Goal: Transaction & Acquisition: Obtain resource

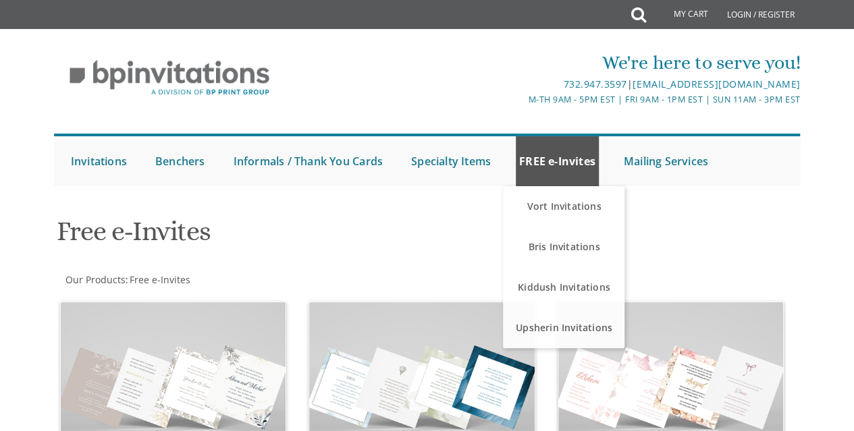
scroll to position [405, 0]
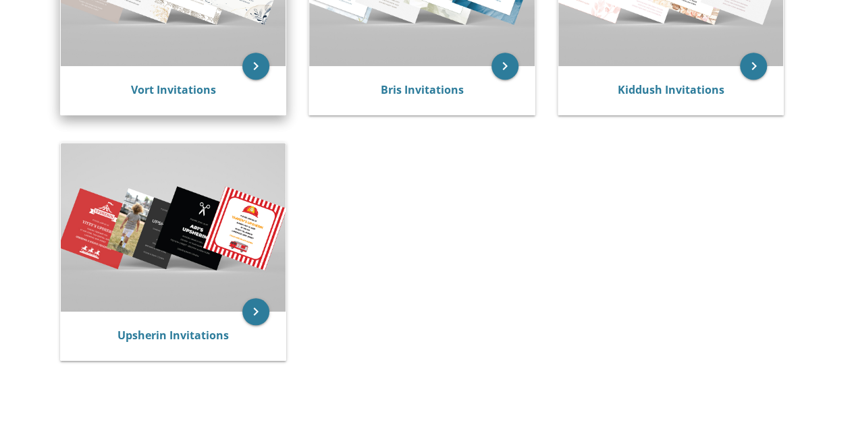
click at [182, 88] on link "Vort Invitations" at bounding box center [173, 89] width 85 height 15
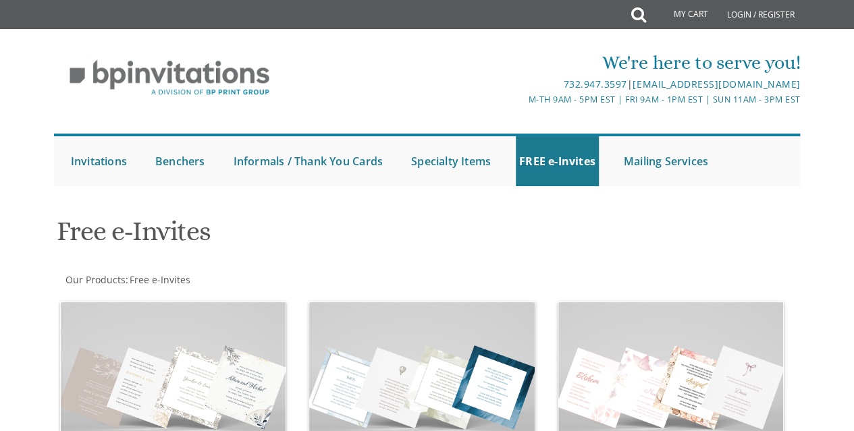
scroll to position [202, 0]
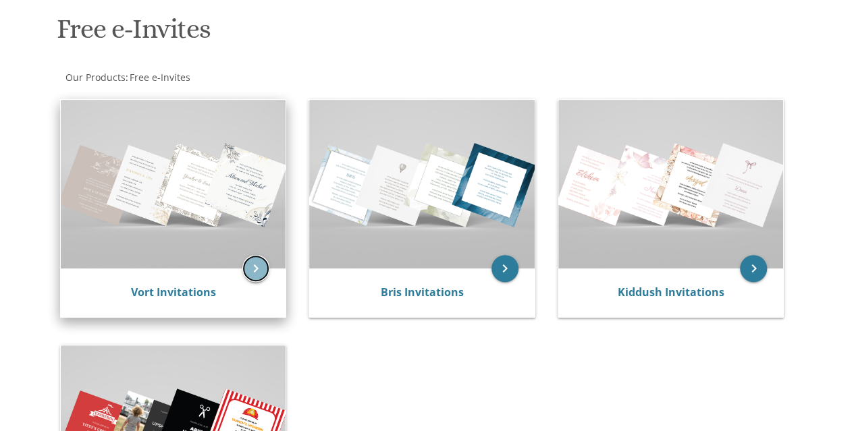
click at [252, 272] on icon "keyboard_arrow_right" at bounding box center [255, 268] width 27 height 27
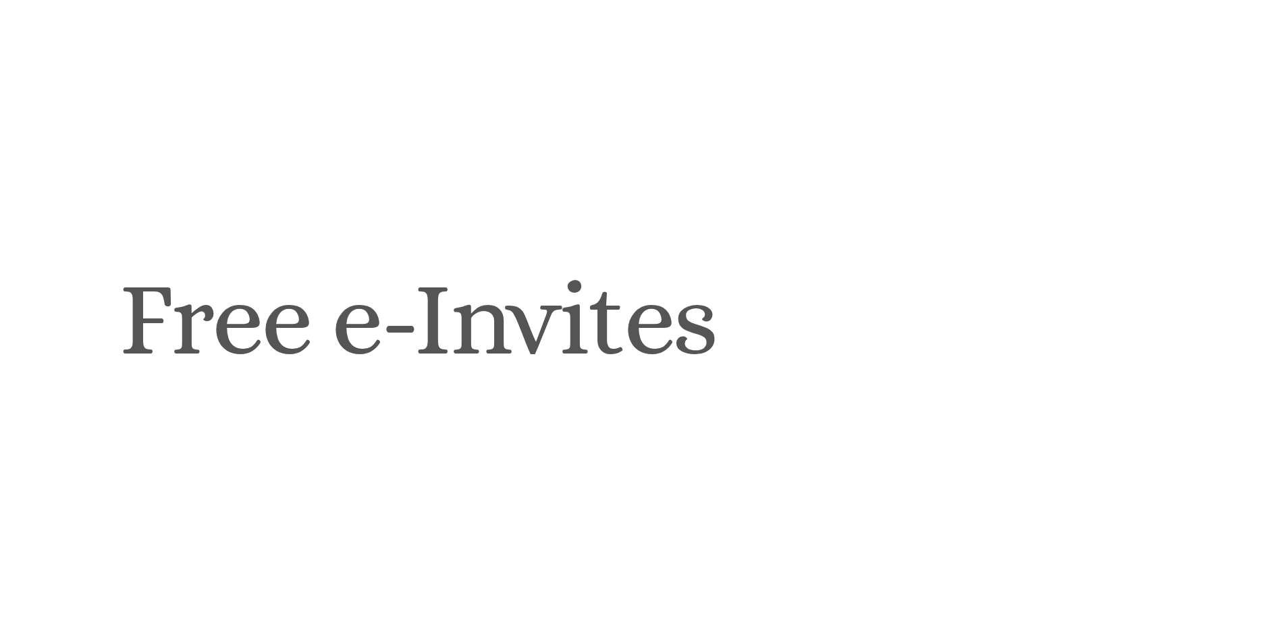
scroll to position [175, 0]
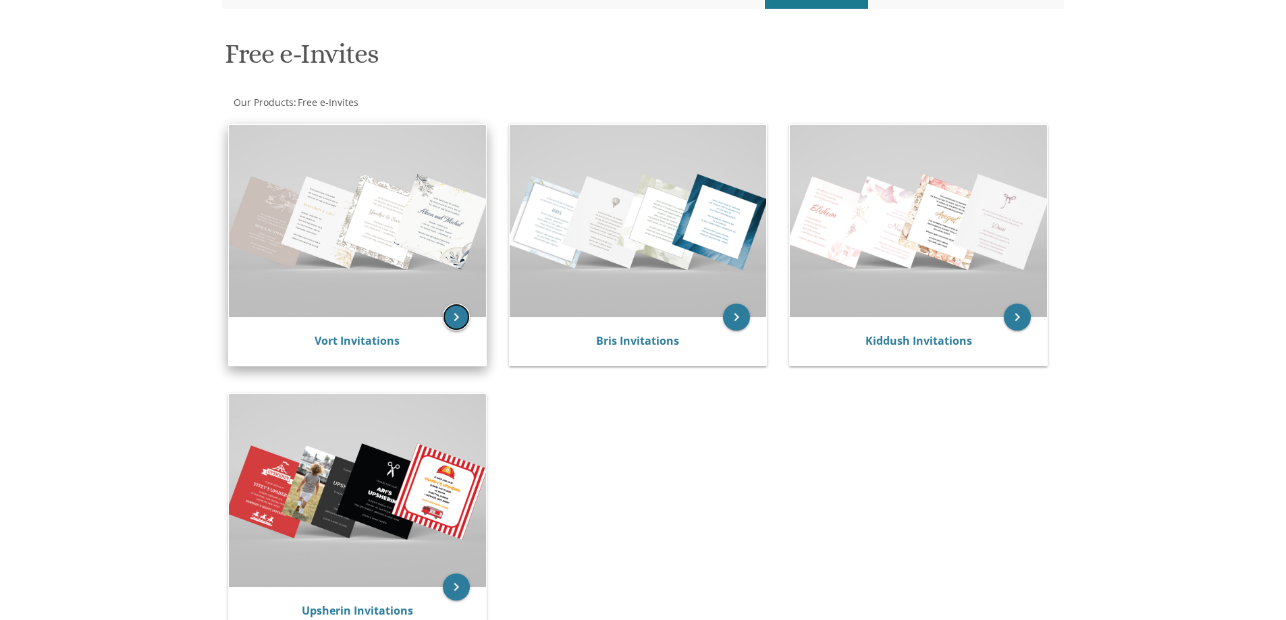
click at [445, 325] on icon "keyboard_arrow_right" at bounding box center [456, 317] width 27 height 27
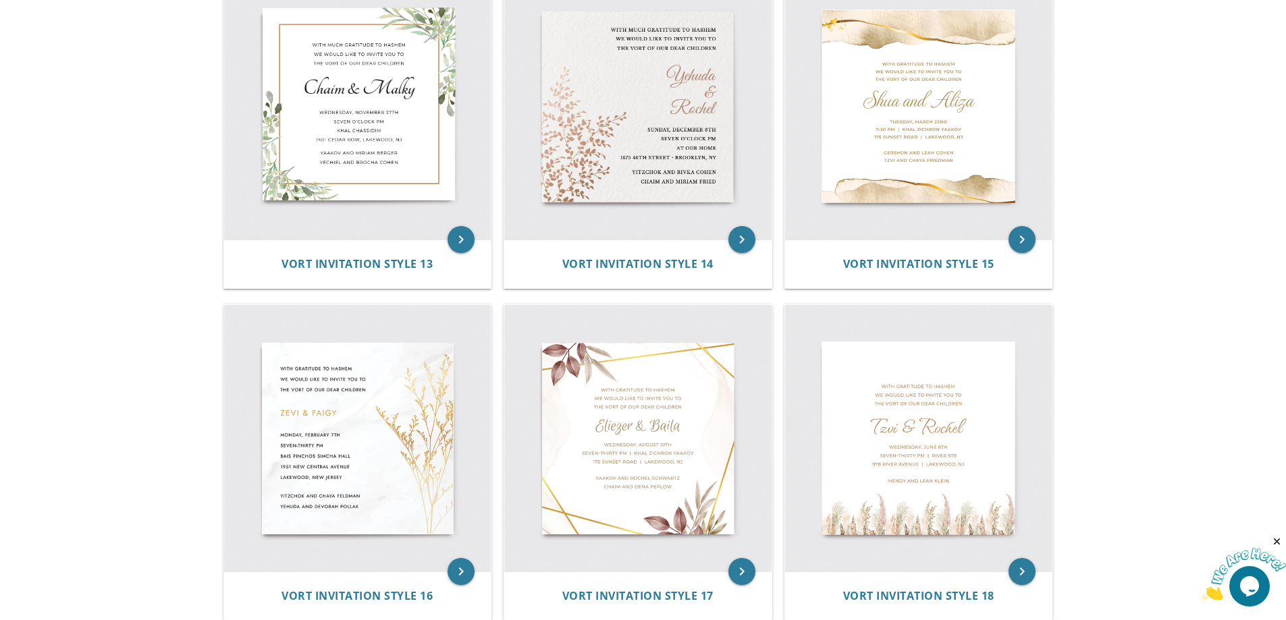
scroll to position [1822, 0]
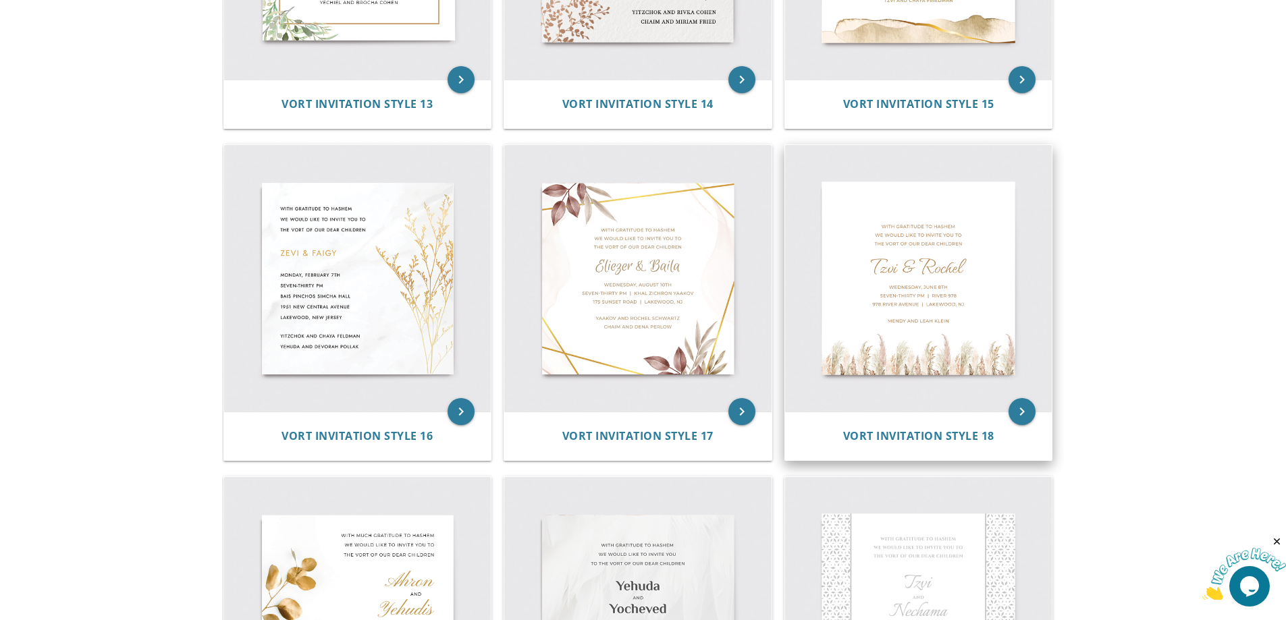
click at [864, 313] on img at bounding box center [918, 278] width 267 height 267
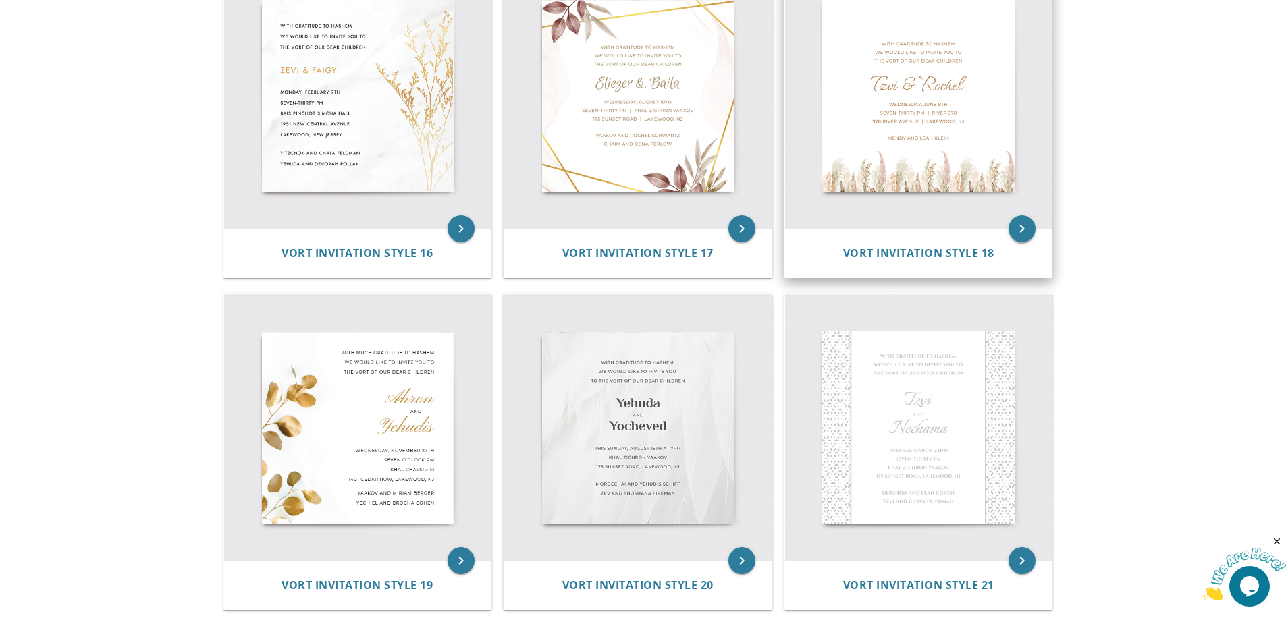
scroll to position [2025, 0]
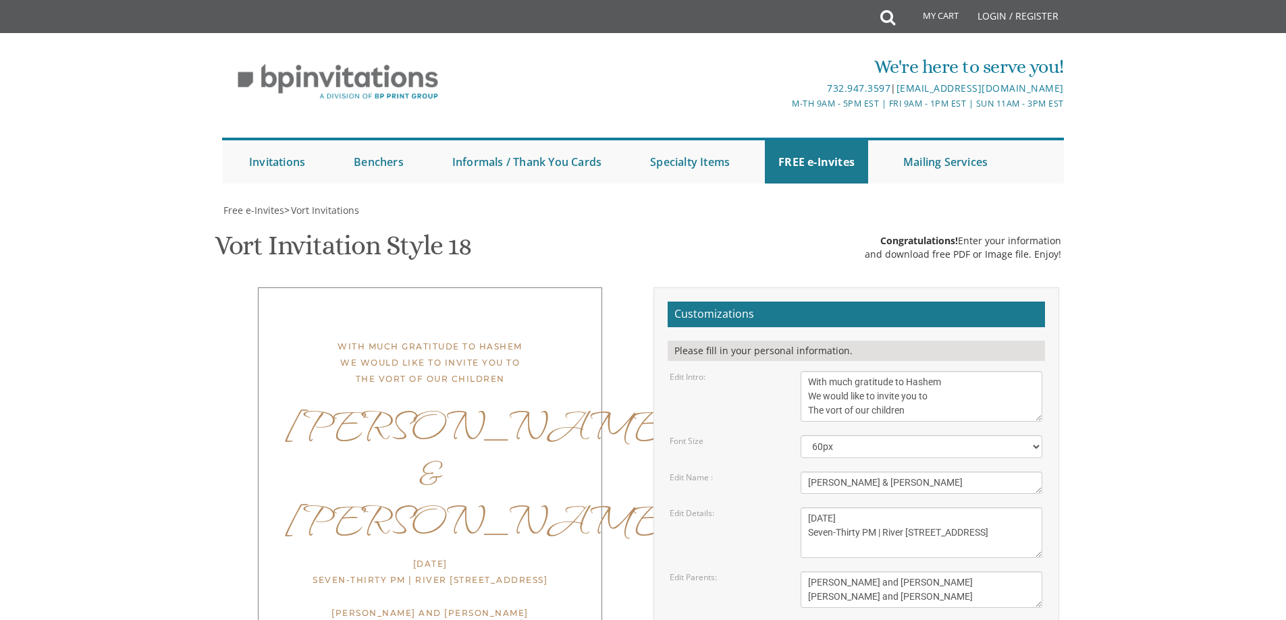
scroll to position [202, 0]
click at [834, 371] on textarea "With much gratitude to Hashem We would like to invite you to The vort of our ch…" at bounding box center [921, 396] width 242 height 51
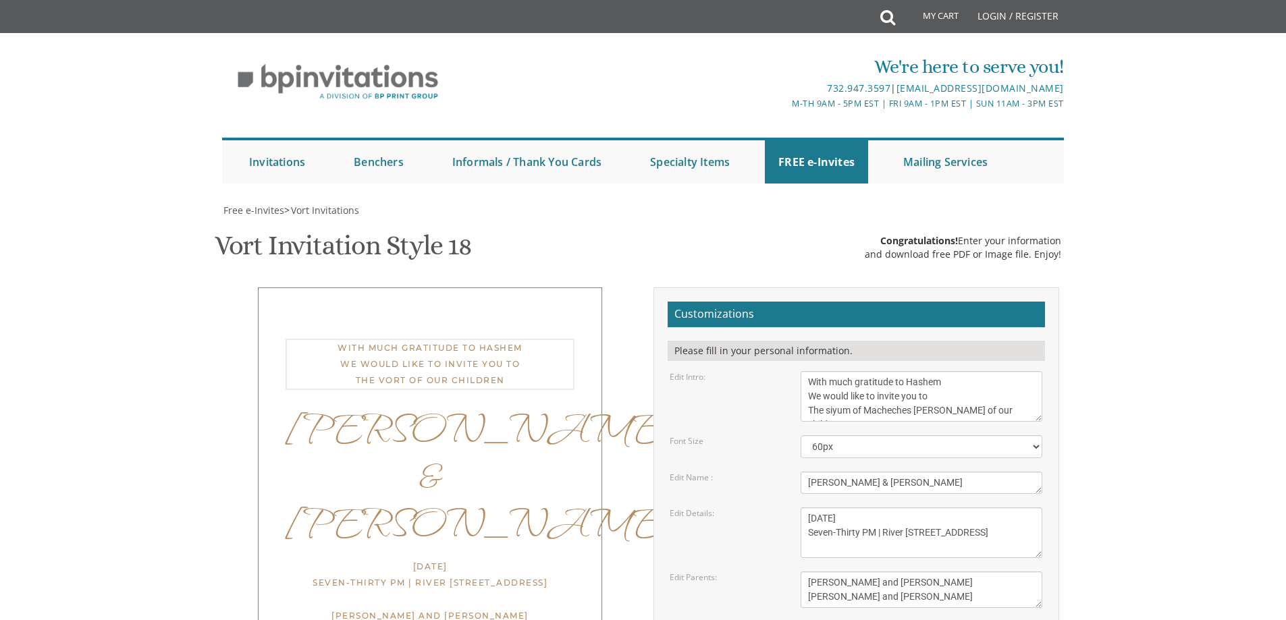
drag, startPoint x: 969, startPoint y: 210, endPoint x: 1000, endPoint y: 213, distance: 31.8
click at [1000, 371] on textarea "With much gratitude to Hashem We would like to invite you to The vort of our ch…" at bounding box center [921, 396] width 242 height 51
click at [986, 371] on textarea "With much gratitude to Hashem We would like to invite you to The vort of our ch…" at bounding box center [921, 396] width 242 height 51
drag, startPoint x: 981, startPoint y: 210, endPoint x: 1031, endPoint y: 206, distance: 50.1
click at [1031, 371] on textarea "With much gratitude to Hashem We would like to invite you to The vort of our ch…" at bounding box center [921, 396] width 242 height 51
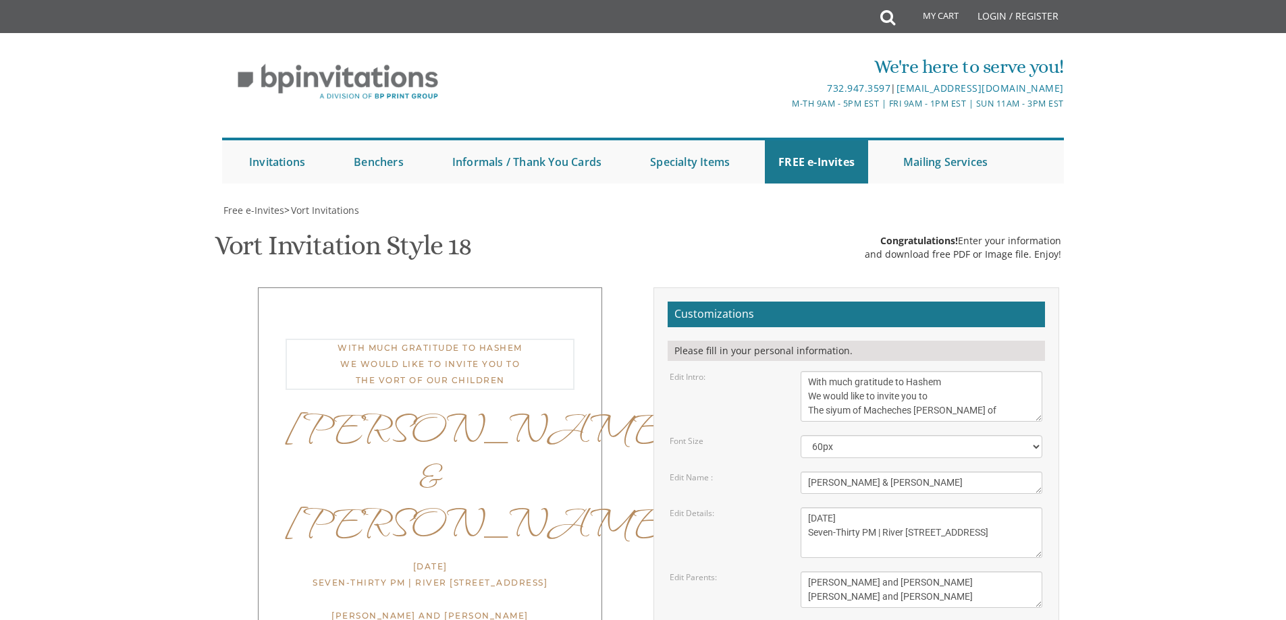
type textarea "With much gratitude to Hashem We would like to invite you to The siyum of Mache…"
drag, startPoint x: 889, startPoint y: 279, endPoint x: 802, endPoint y: 280, distance: 87.1
click at [802, 472] on textarea "Tzvi & Rochel" at bounding box center [921, 483] width 242 height 22
type textarea "[PERSON_NAME] [PERSON_NAME]"
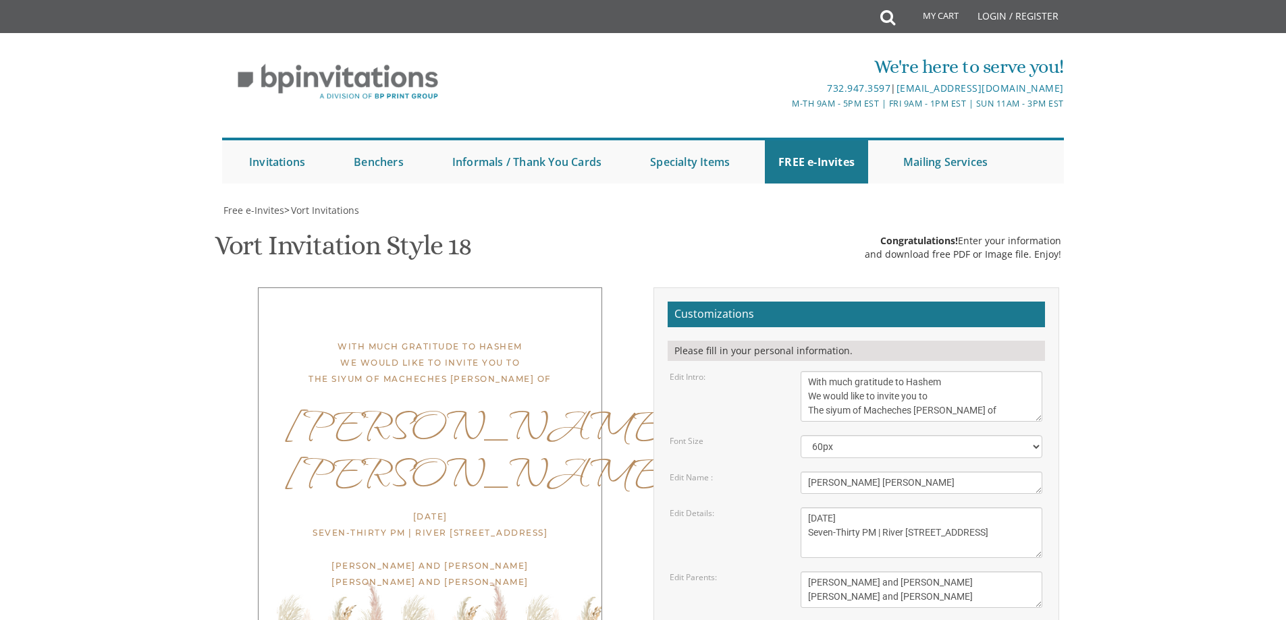
click at [823, 508] on textarea "Wednesday, June 8th Seven-Thirty PM | River 978 978 River Avenue | Lakewood, NJ" at bounding box center [921, 533] width 242 height 51
click at [852, 508] on textarea "Wednesday, June 8th Seven-Thirty PM | River 978 978 River Avenue | Lakewood, NJ" at bounding box center [921, 533] width 242 height 51
drag, startPoint x: 807, startPoint y: 328, endPoint x: 833, endPoint y: 329, distance: 25.7
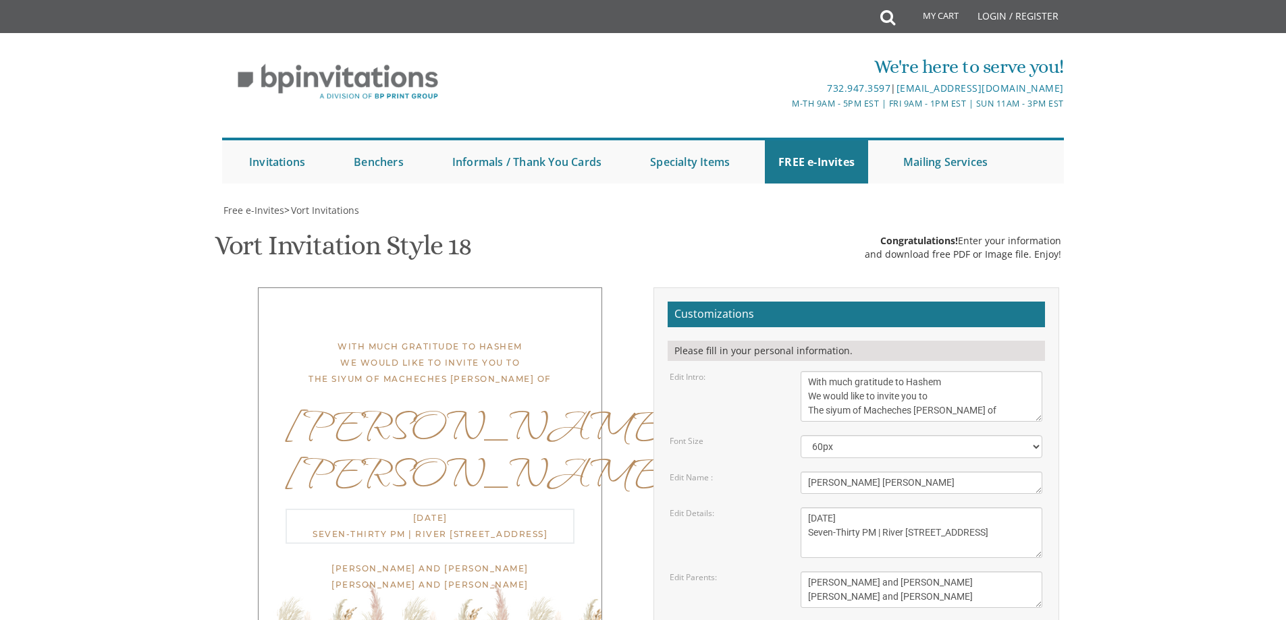
click at [833, 508] on textarea "Wednesday, June 8th Seven-Thirty PM | River 978 978 River Avenue | Lakewood, NJ" at bounding box center [921, 533] width 242 height 51
drag, startPoint x: 917, startPoint y: 333, endPoint x: 877, endPoint y: 330, distance: 39.2
click at [877, 508] on textarea "Wednesday, June 8th Seven-Thirty PM | River 978 978 River Avenue | Lakewood, NJ" at bounding box center [921, 533] width 242 height 51
click at [842, 508] on textarea "Wednesday, June 8th Seven-Thirty PM | River 978 978 River Avenue | Lakewood, NJ" at bounding box center [921, 533] width 242 height 51
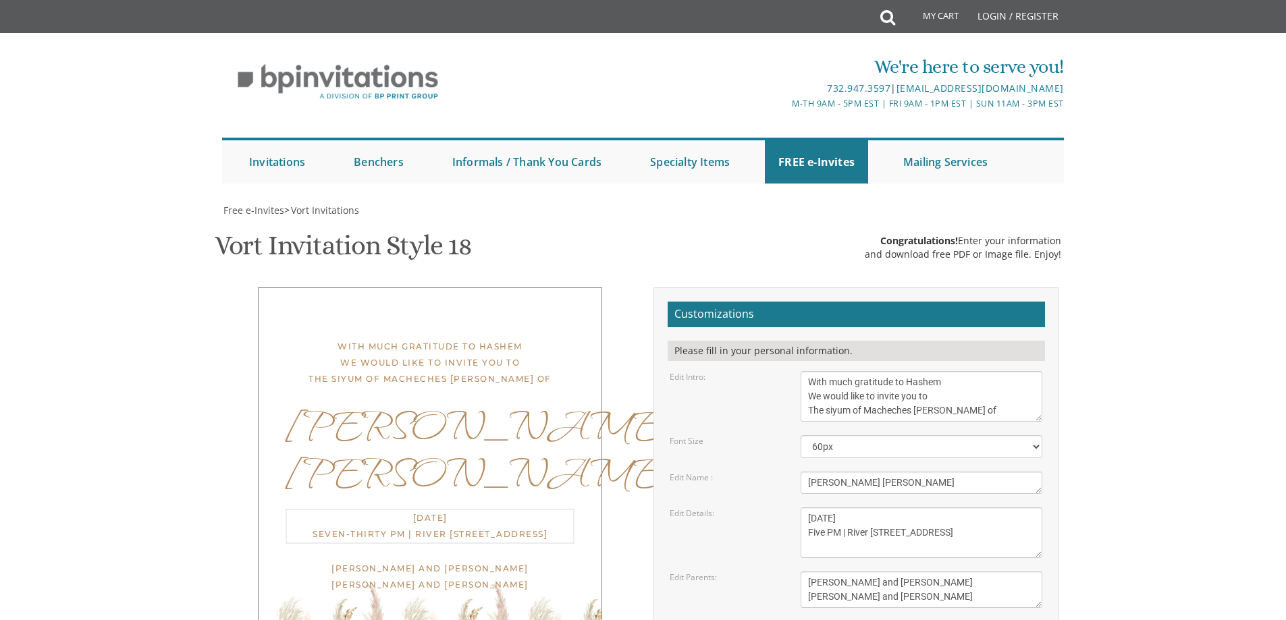
drag, startPoint x: 908, startPoint y: 329, endPoint x: 850, endPoint y: 329, distance: 58.7
click at [850, 508] on textarea "Wednesday, June 8th Seven-Thirty PM | River 978 978 River Avenue | Lakewood, NJ" at bounding box center [921, 533] width 242 height 51
drag, startPoint x: 807, startPoint y: 344, endPoint x: 878, endPoint y: 342, distance: 70.9
click at [878, 508] on textarea "Wednesday, June 8th Seven-Thirty PM | River 978 978 River Avenue | Lakewood, NJ" at bounding box center [921, 533] width 242 height 51
click at [898, 508] on textarea "Wednesday, June 8th Seven-Thirty PM | River 978 978 River Avenue | Lakewood, NJ" at bounding box center [921, 533] width 242 height 51
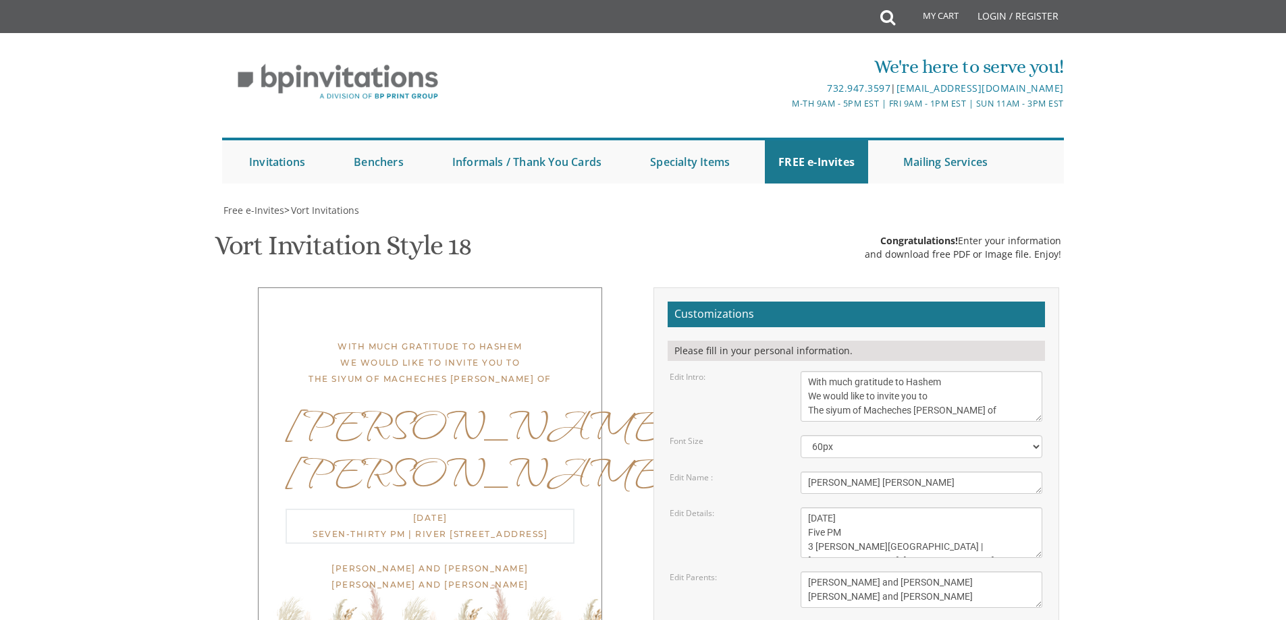
click at [898, 508] on textarea "Wednesday, June 8th Seven-Thirty PM | River 978 978 River Avenue | Lakewood, NJ" at bounding box center [921, 533] width 242 height 51
click at [956, 508] on textarea "Wednesday, June 8th Seven-Thirty PM | River 978 978 River Avenue | Lakewood, NJ" at bounding box center [921, 533] width 242 height 51
type textarea "[DATE] Five PM [STREET_ADDRESS][PERSON_NAME][PERSON_NAME]"
click at [917, 572] on textarea "Mendy and Leah Klein Dovid and Rena Friedman" at bounding box center [921, 590] width 242 height 36
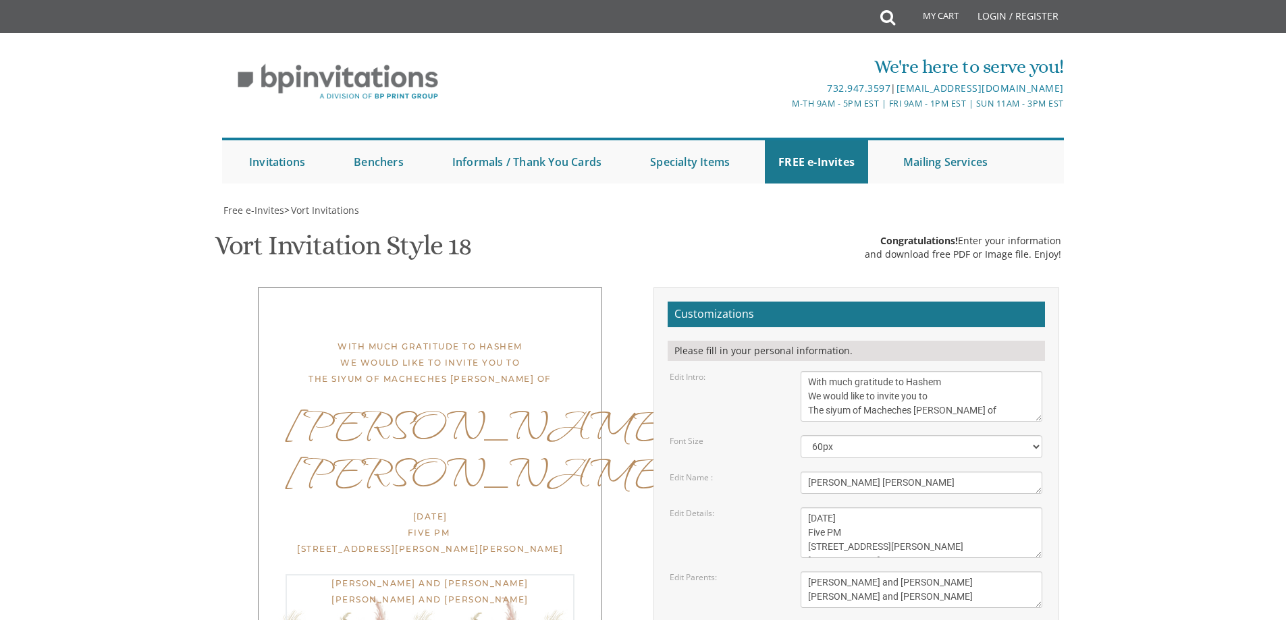
click at [923, 572] on textarea "Mendy and Leah Klein Dovid and Rena Friedman" at bounding box center [921, 590] width 242 height 36
click at [821, 572] on textarea "Mendy and Leah Klein Dovid and Rena Friedman" at bounding box center [921, 590] width 242 height 36
click at [859, 572] on textarea "Mendy and Leah Klein Dovid and Rena Friedman" at bounding box center [921, 590] width 242 height 36
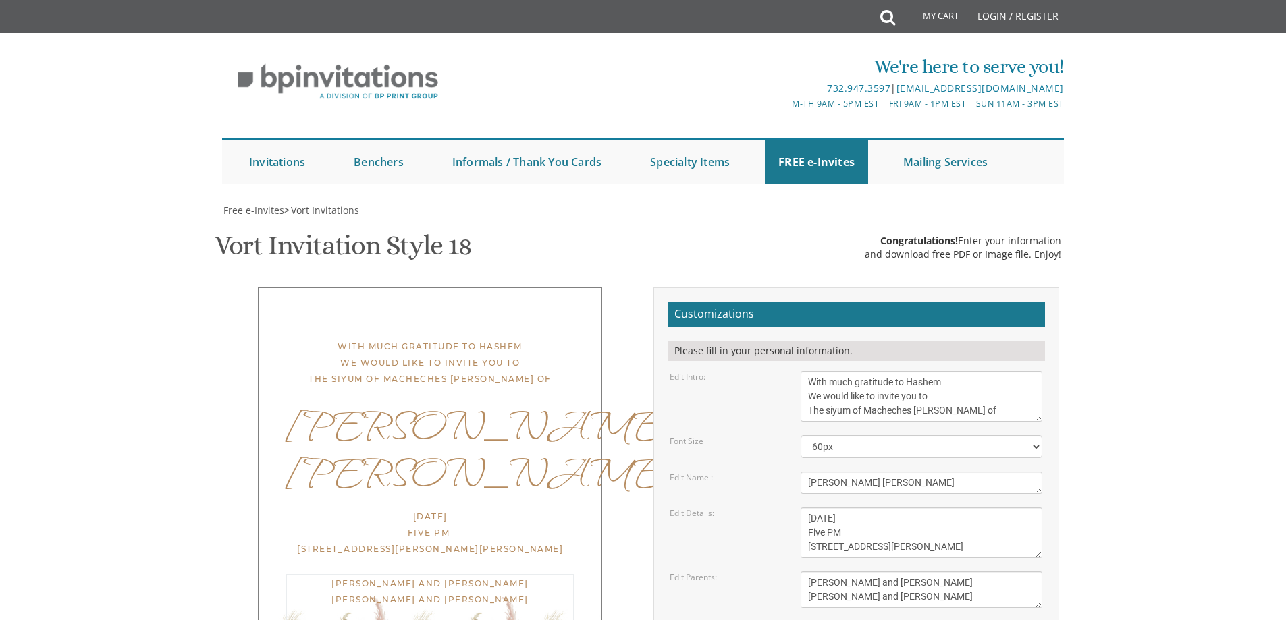
click at [865, 572] on textarea "Mendy and Leah Klein Dovid and Rena Friedman" at bounding box center [921, 590] width 242 height 36
click at [866, 472] on textarea "Tzvi & Rochel" at bounding box center [921, 483] width 242 height 22
click at [896, 572] on textarea "Mendy and Leah Klein Dovid and Rena Friedman" at bounding box center [921, 590] width 242 height 36
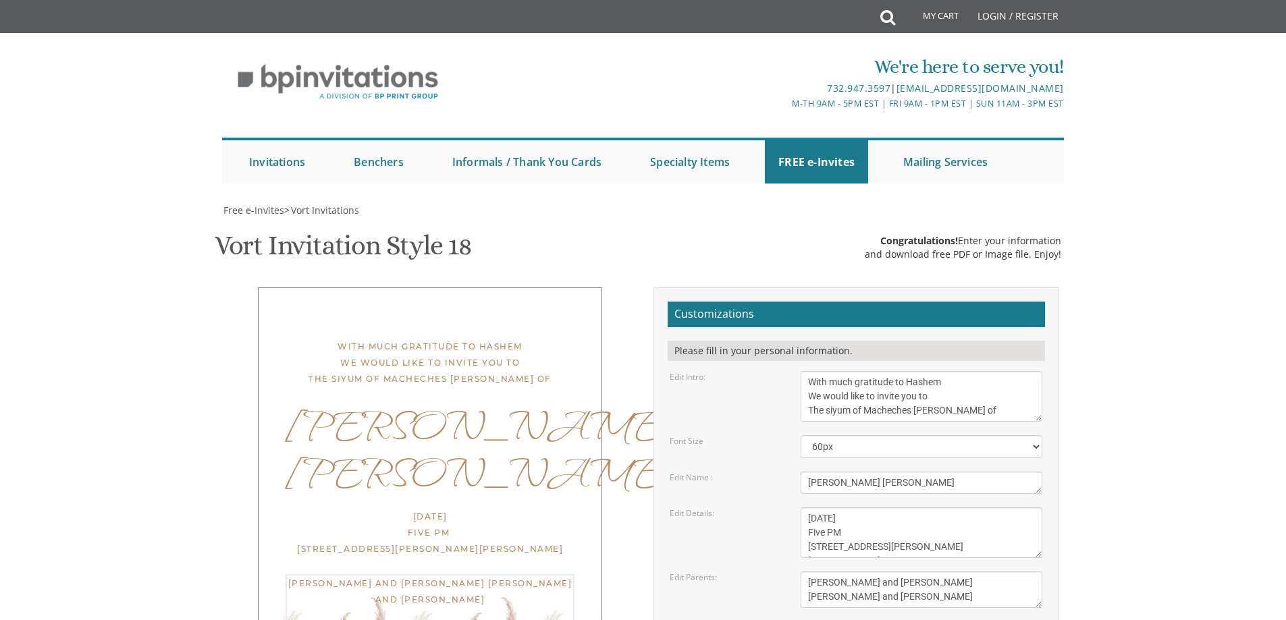
click at [896, 572] on textarea "Mendy and Leah Klein Dovid and Rena Friedman" at bounding box center [921, 590] width 242 height 36
paste textarea "Boorst"
drag, startPoint x: 925, startPoint y: 395, endPoint x: 778, endPoint y: 391, distance: 147.2
click at [778, 572] on div "Edit Parents: Mendy and Leah Klein Dovid and Rena Friedman" at bounding box center [855, 590] width 393 height 36
type textarea "[PERSON_NAME] and [PERSON_NAME] [PERSON_NAME]"
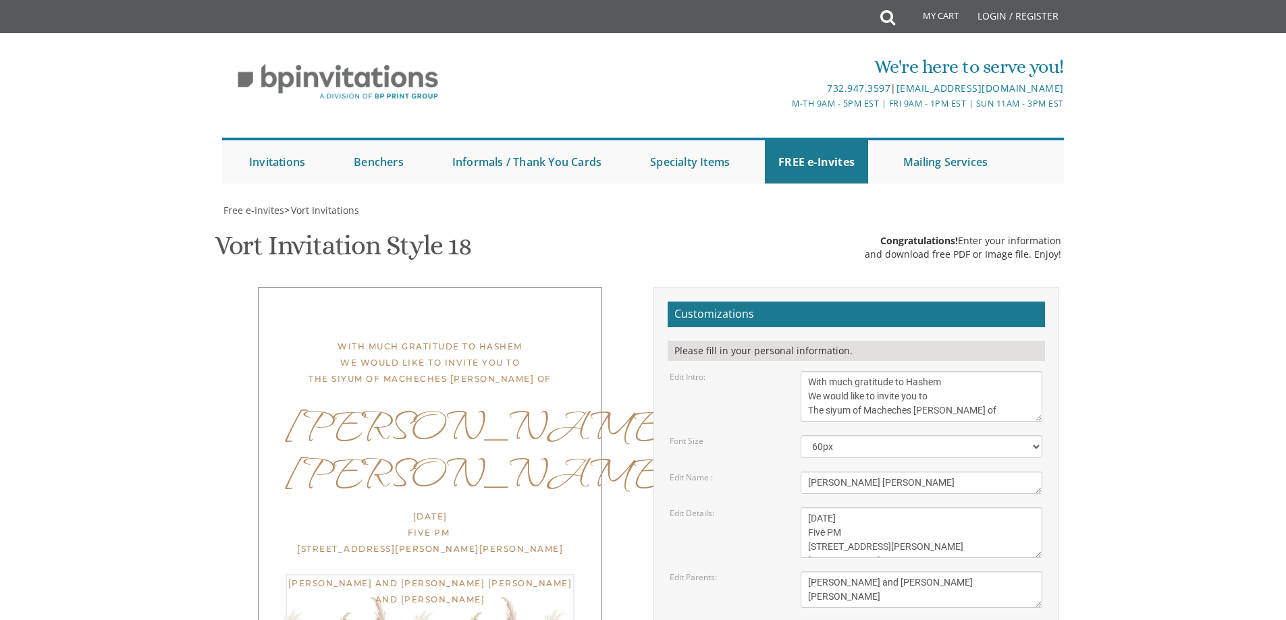
click at [1118, 428] on body "My Cart Total: View Cart Item(s) Submit My Cart Total: View Cart Item(s) Login …" at bounding box center [643, 555] width 1286 height 1110
click at [968, 371] on textarea "With much gratitude to Hashem We would like to invite you to The vort of our ch…" at bounding box center [921, 396] width 242 height 51
click at [862, 371] on textarea "With much gratitude to Hashem We would like to invite you to The vort of our ch…" at bounding box center [921, 396] width 242 height 51
click at [973, 371] on textarea "With much gratitude to Hashem We would like to invite you to The vort of our ch…" at bounding box center [921, 396] width 242 height 51
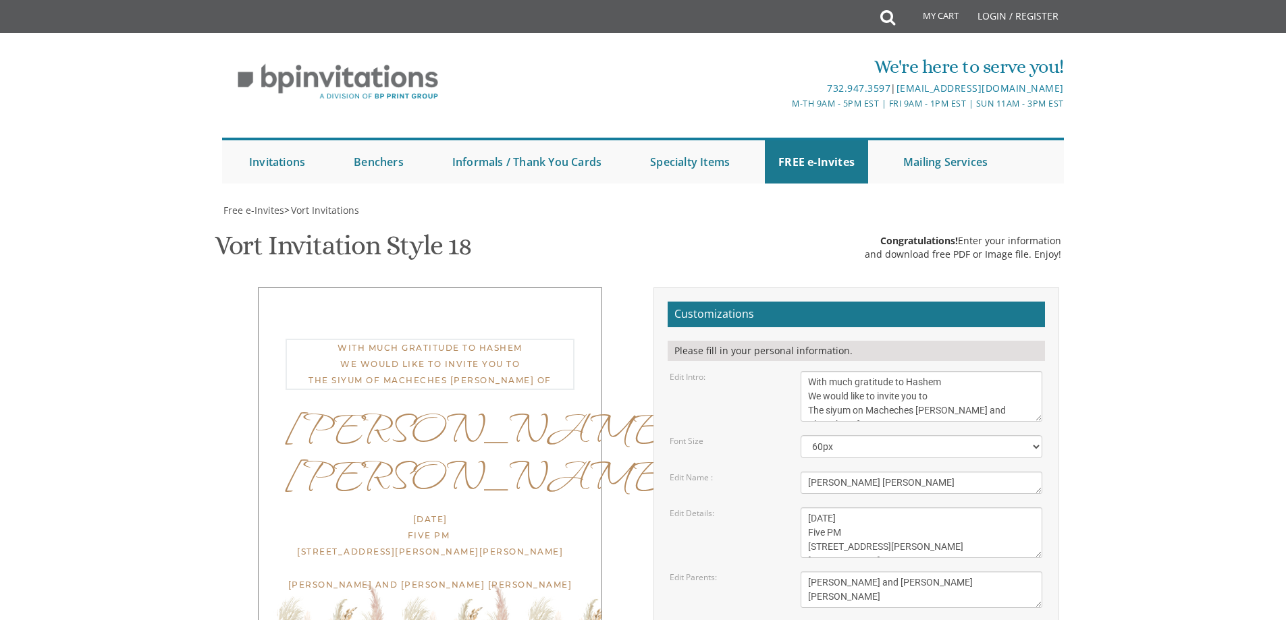
scroll to position [10, 0]
click at [911, 371] on textarea "With much gratitude to Hashem We would like to invite you to The vort of our ch…" at bounding box center [921, 396] width 242 height 51
click at [1071, 288] on div "With much gratitude to Hashem We would like to invite you to The siyum of Mache…" at bounding box center [643, 526] width 857 height 477
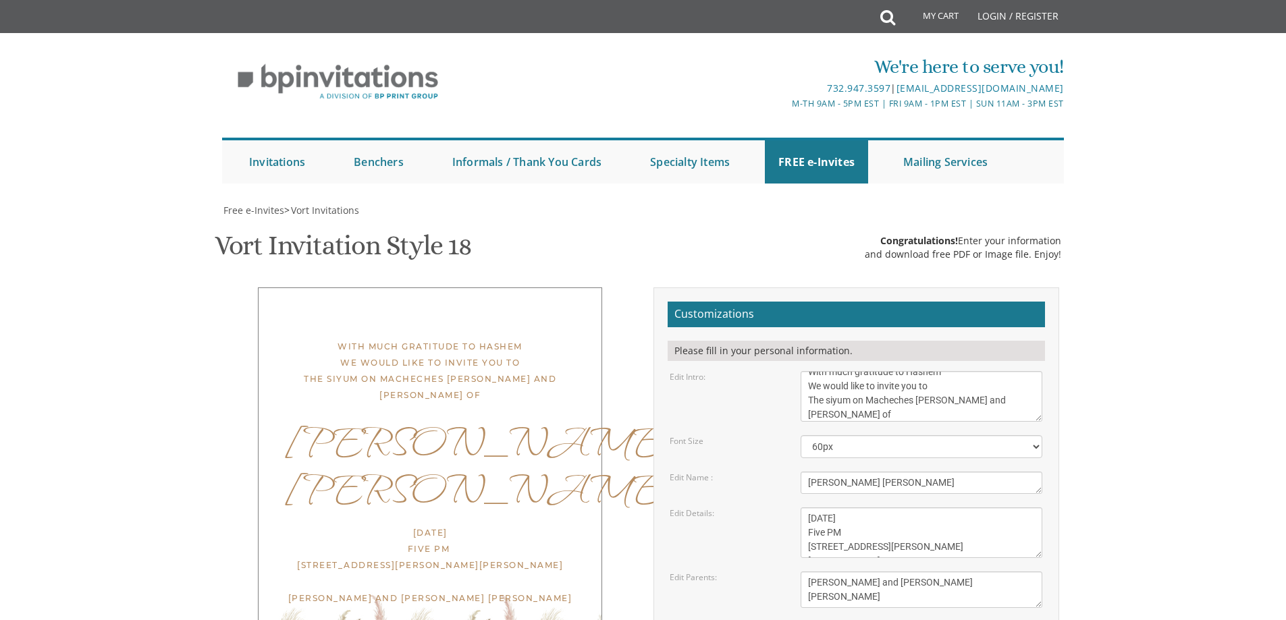
scroll to position [0, 0]
drag, startPoint x: 259, startPoint y: 212, endPoint x: 130, endPoint y: 221, distance: 128.6
click at [16, 220] on body "My Cart Total: View Cart Item(s) Submit My Cart Total: View Cart Item(s) Login …" at bounding box center [643, 555] width 1286 height 1110
click at [872, 412] on textarea "With much gratitude to Hashem We would like to invite you to The vort of our ch…" at bounding box center [921, 396] width 242 height 51
click at [921, 417] on textarea "With much gratitude to Hashem We would like to invite you to The vort of our ch…" at bounding box center [921, 396] width 242 height 51
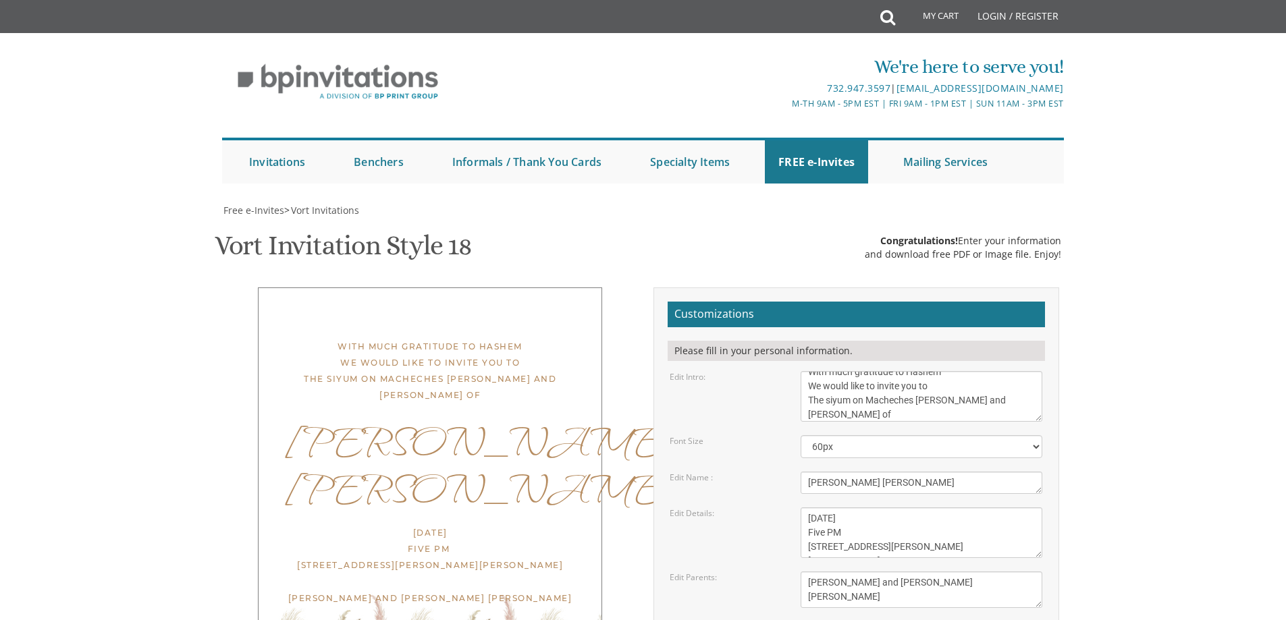
drag, startPoint x: 896, startPoint y: 488, endPoint x: 917, endPoint y: 485, distance: 21.1
click at [896, 488] on textarea "Tzvi & Rochel" at bounding box center [921, 483] width 242 height 22
drag, startPoint x: 922, startPoint y: 484, endPoint x: 712, endPoint y: 481, distance: 209.9
click at [712, 481] on div "Edit Name : Tzvi & Rochel" at bounding box center [855, 483] width 393 height 22
click at [850, 537] on textarea "Wednesday, June 8th Seven-Thirty PM | River 978 978 River Avenue | Lakewood, NJ" at bounding box center [921, 533] width 242 height 51
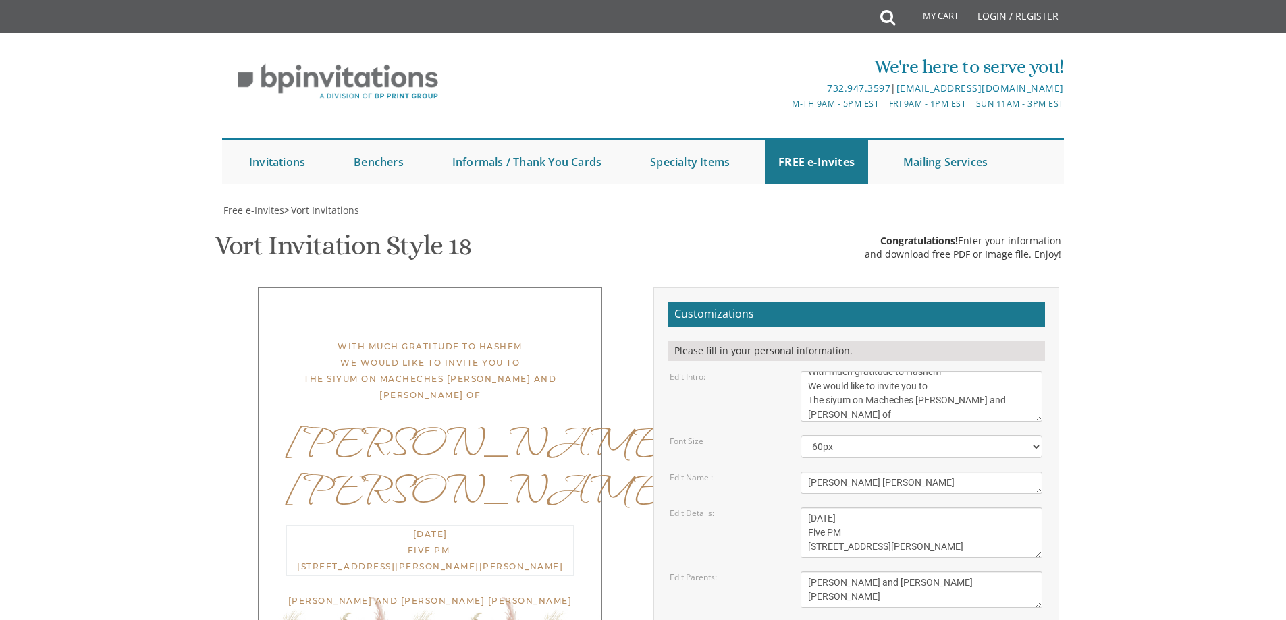
drag, startPoint x: 805, startPoint y: 519, endPoint x: 1080, endPoint y: 565, distance: 279.2
click at [1080, 565] on body "My Cart Total: View Cart Item(s) Submit My Cart Total: View Cart Item(s) Login …" at bounding box center [643, 555] width 1286 height 1110
drag, startPoint x: 940, startPoint y: 585, endPoint x: 729, endPoint y: 566, distance: 212.2
click at [729, 566] on form "Customizations Please fill in your personal information. Edit Intro: With much …" at bounding box center [856, 515] width 377 height 426
drag, startPoint x: 869, startPoint y: 401, endPoint x: 870, endPoint y: 389, distance: 12.2
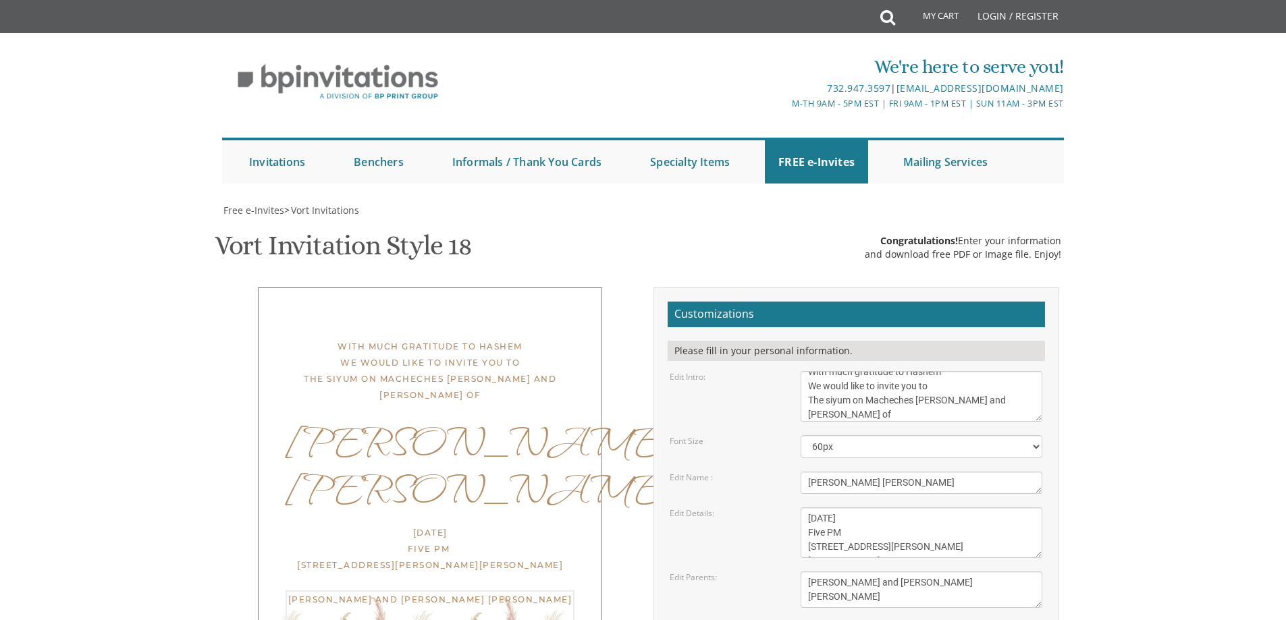
click at [869, 401] on textarea "With much gratitude to Hashem We would like to invite you to The vort of our ch…" at bounding box center [921, 396] width 242 height 51
type textarea "With much gratitude to Hashem We would like to invite you to The siyum on Mache…"
click at [1117, 426] on body "My Cart Total: View Cart Item(s) Submit My Cart Total: View Cart Item(s) Login …" at bounding box center [643, 555] width 1286 height 1110
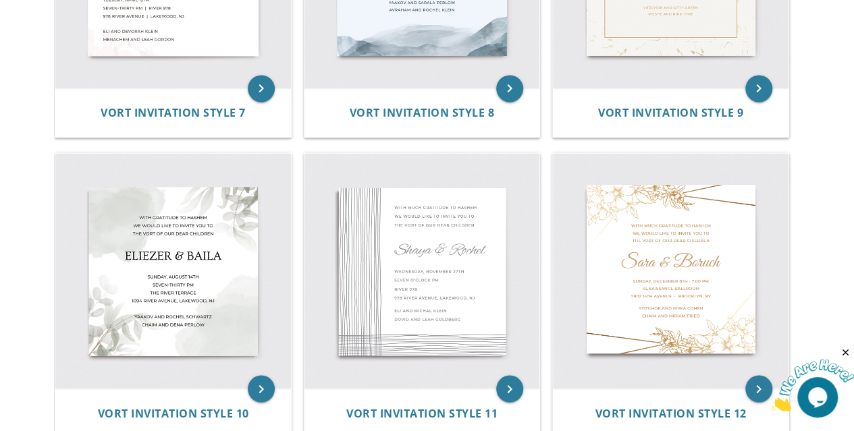
scroll to position [1080, 0]
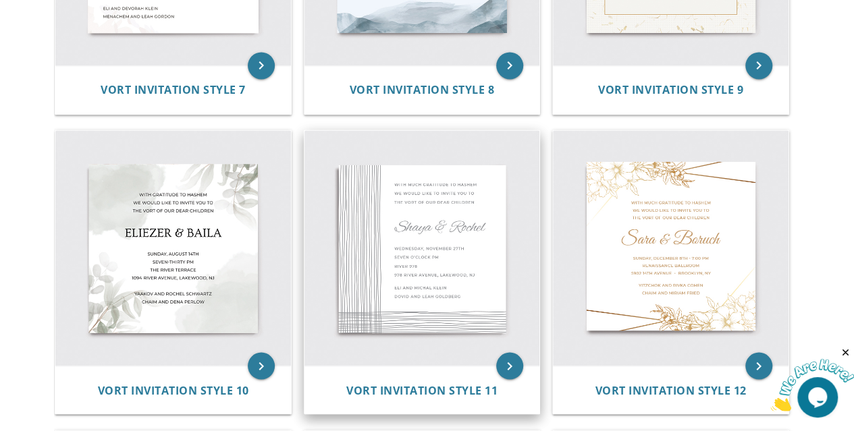
click at [397, 260] on img at bounding box center [422, 248] width 236 height 236
click at [503, 358] on icon "keyboard_arrow_right" at bounding box center [509, 365] width 27 height 27
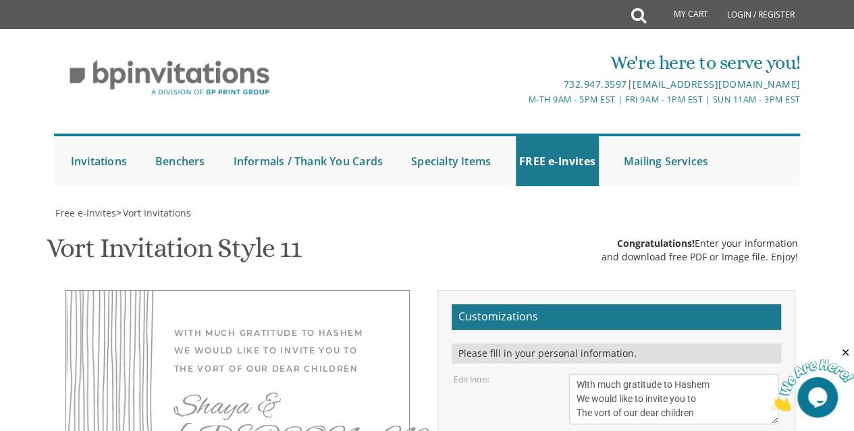
scroll to position [202, 0]
click at [709, 374] on textarea "With much gratitude to Hashem We would like to invite you to The vort of our de…" at bounding box center [674, 399] width 210 height 51
drag, startPoint x: 688, startPoint y: 202, endPoint x: 468, endPoint y: 153, distance: 225.3
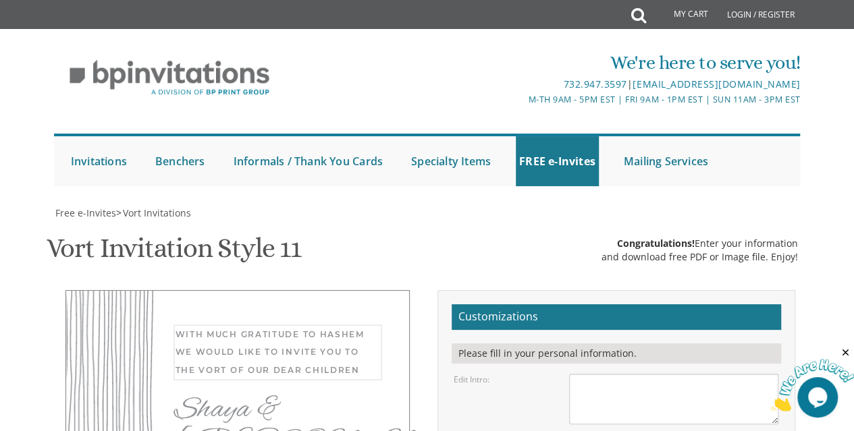
paste textarea "With much gratitude to Hashem We would like to invite you to The siyum on Mache…"
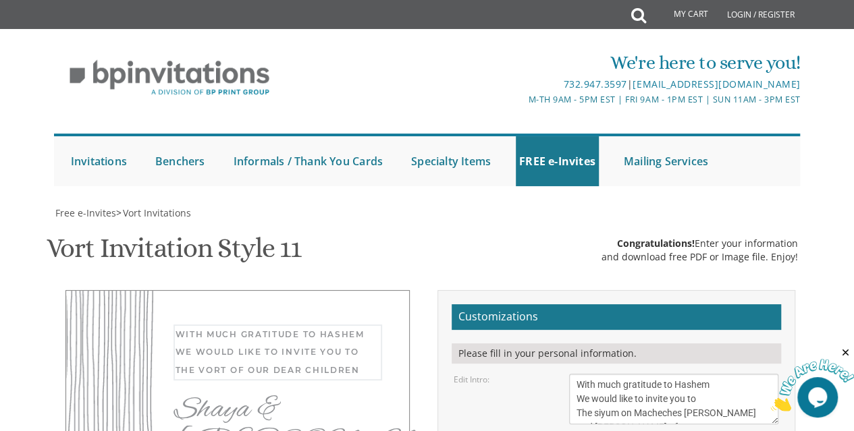
scroll to position [9, 0]
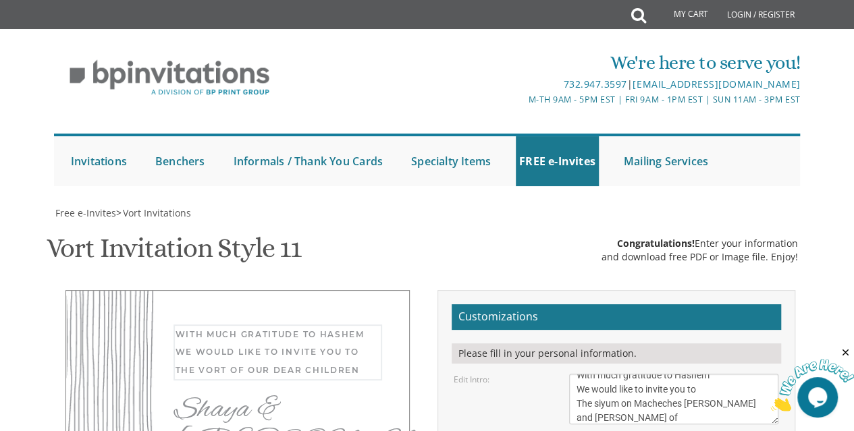
type textarea "With much gratitude to Hashem We would like to invite you to The siyum on Mache…"
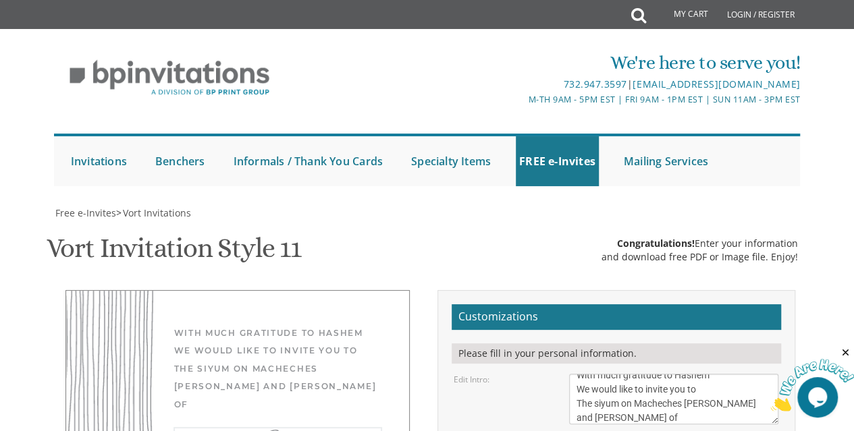
drag, startPoint x: 655, startPoint y: 284, endPoint x: 471, endPoint y: 275, distance: 184.5
paste textarea "[PERSON_NAME]"
type textarea "[PERSON_NAME] [PERSON_NAME]"
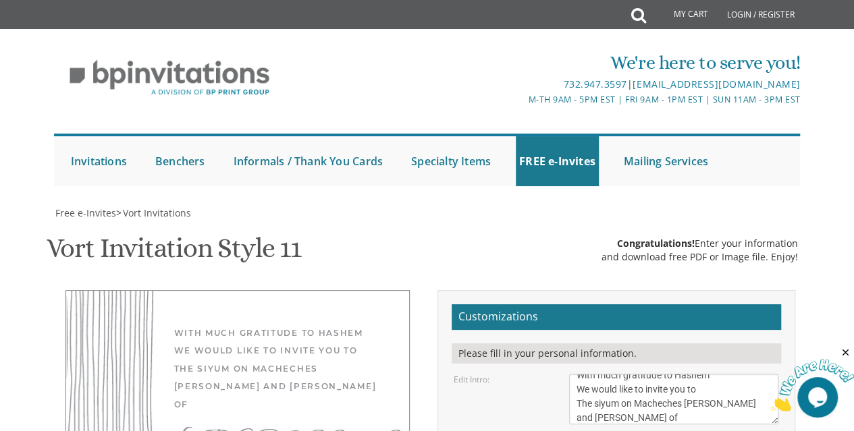
paste textarea "[DATE] Five PM [STREET_ADDRESS][PERSON_NAME][PERSON_NAME]"
type textarea "[DATE] Five PM [STREET_ADDRESS][PERSON_NAME][PERSON_NAME]"
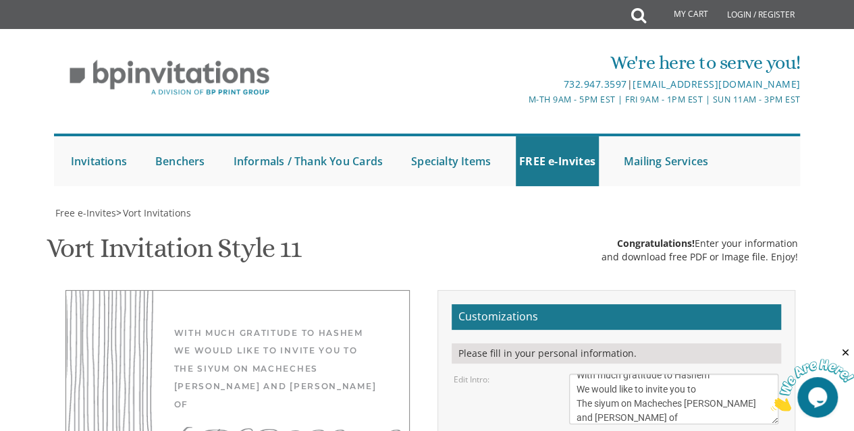
drag, startPoint x: 688, startPoint y: 211, endPoint x: 528, endPoint y: 182, distance: 163.1
paste textarea "[PERSON_NAME] and [PERSON_NAME] [PERSON_NAME]"
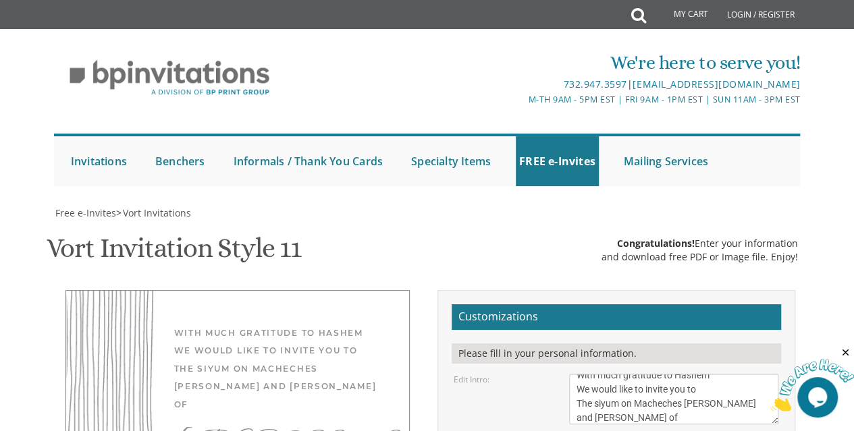
type textarea "[PERSON_NAME] and [PERSON_NAME] [PERSON_NAME]"
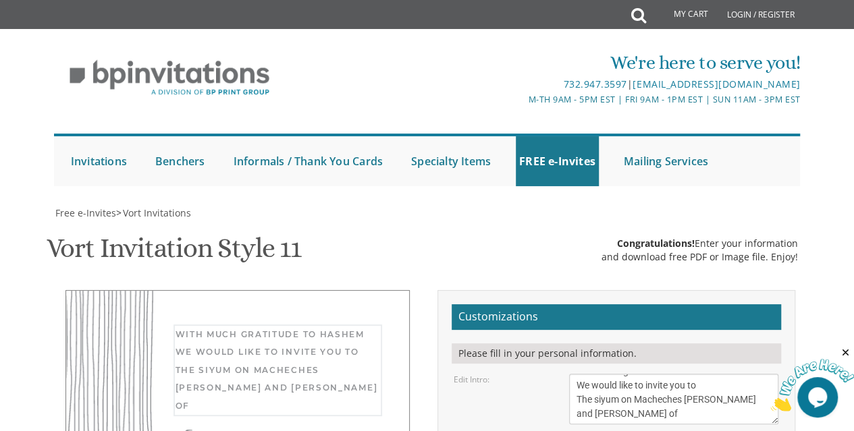
drag, startPoint x: 738, startPoint y: 127, endPoint x: 651, endPoint y: 138, distance: 87.8
click at [651, 374] on textarea "With much gratitude to Hashem We would like to invite you to The vort of our de…" at bounding box center [674, 399] width 210 height 51
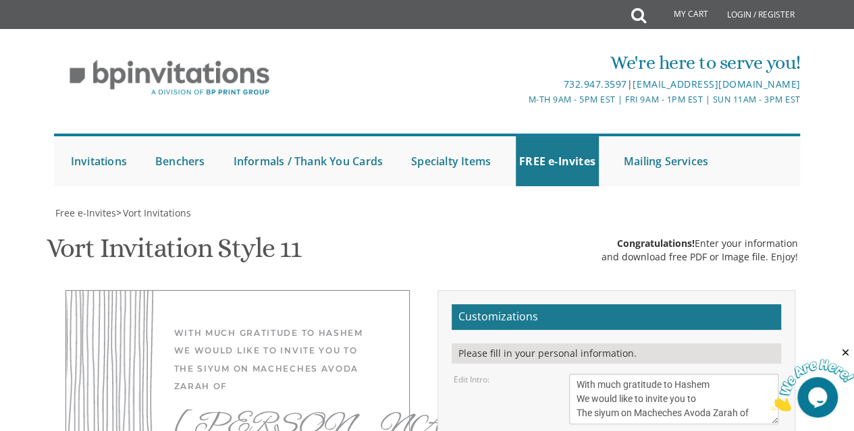
click at [746, 374] on textarea "With much gratitude to Hashem We would like to invite you to The vort of our de…" at bounding box center [674, 399] width 210 height 51
type textarea "With much gratitude to Hashem We would like to invite you to The siyum on Mache…"
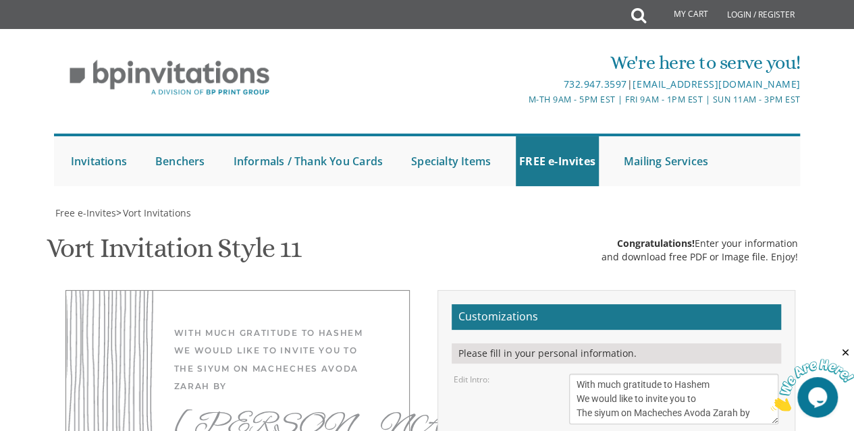
drag, startPoint x: 687, startPoint y: 259, endPoint x: 551, endPoint y: 263, distance: 135.7
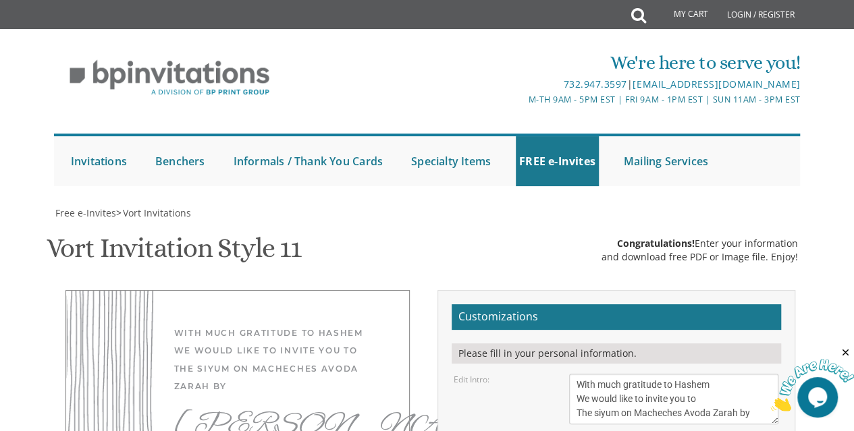
type textarea "[DATE] Five PM [STREET_ADDRESS][PERSON_NAME][PERSON_NAME]"
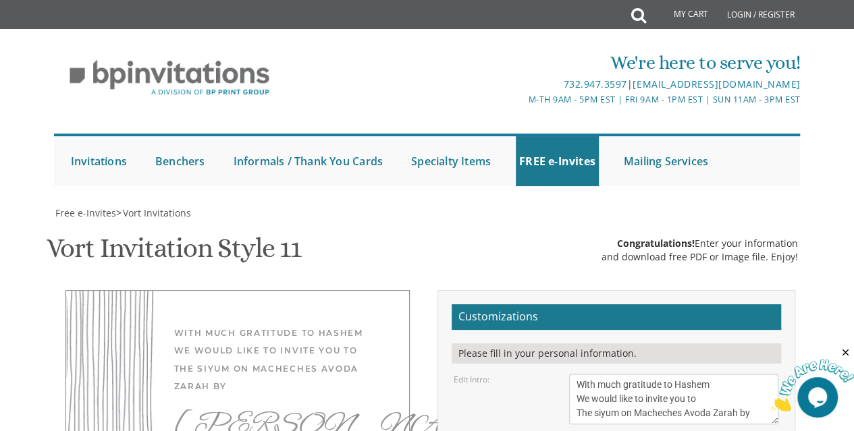
type input "[EMAIL_ADDRESS][DOMAIN_NAME]"
